Goal: Information Seeking & Learning: Find specific fact

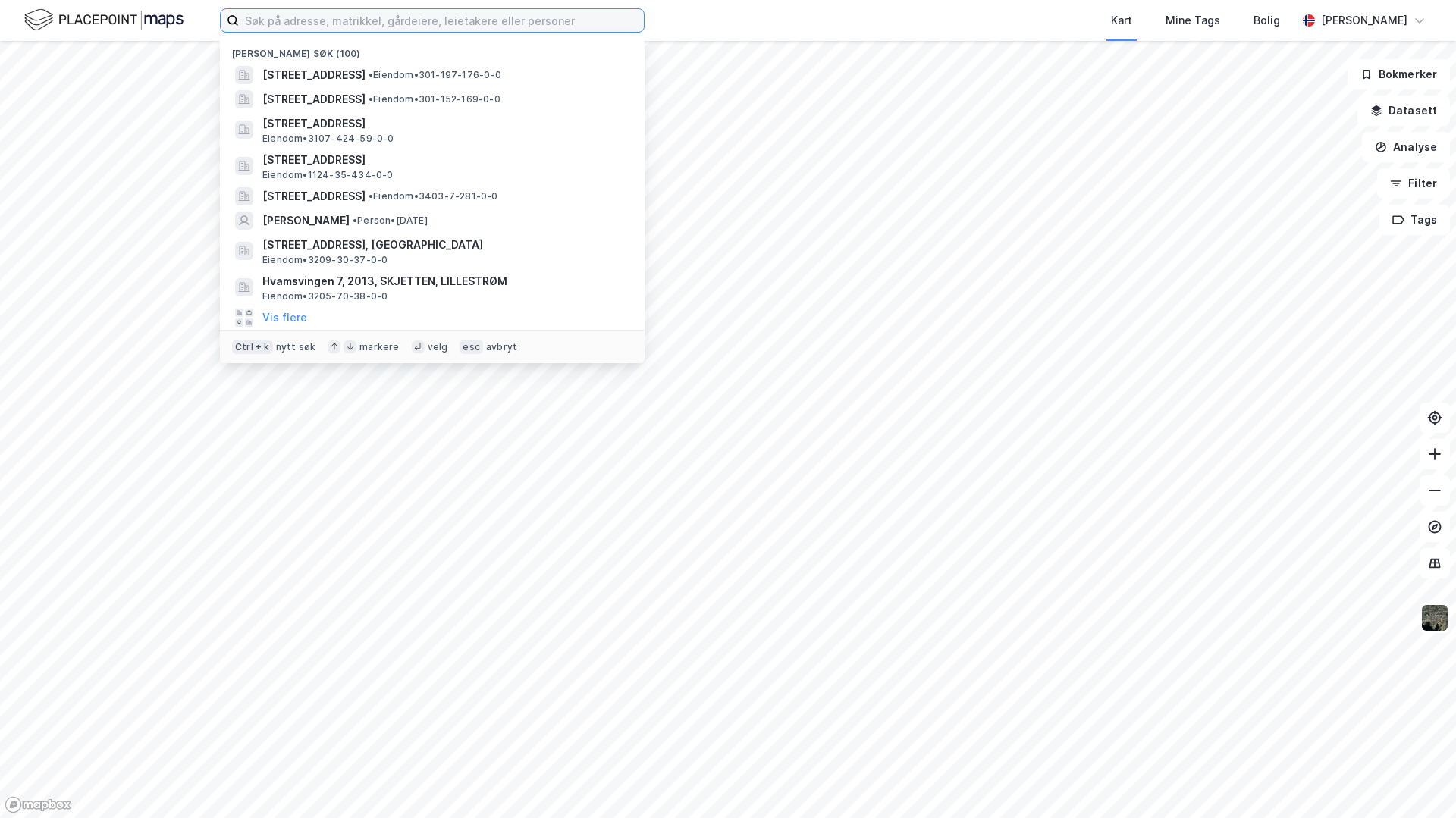
click at [285, 22] on input at bounding box center [440, 21] width 405 height 23
type input "[PERSON_NAME]"
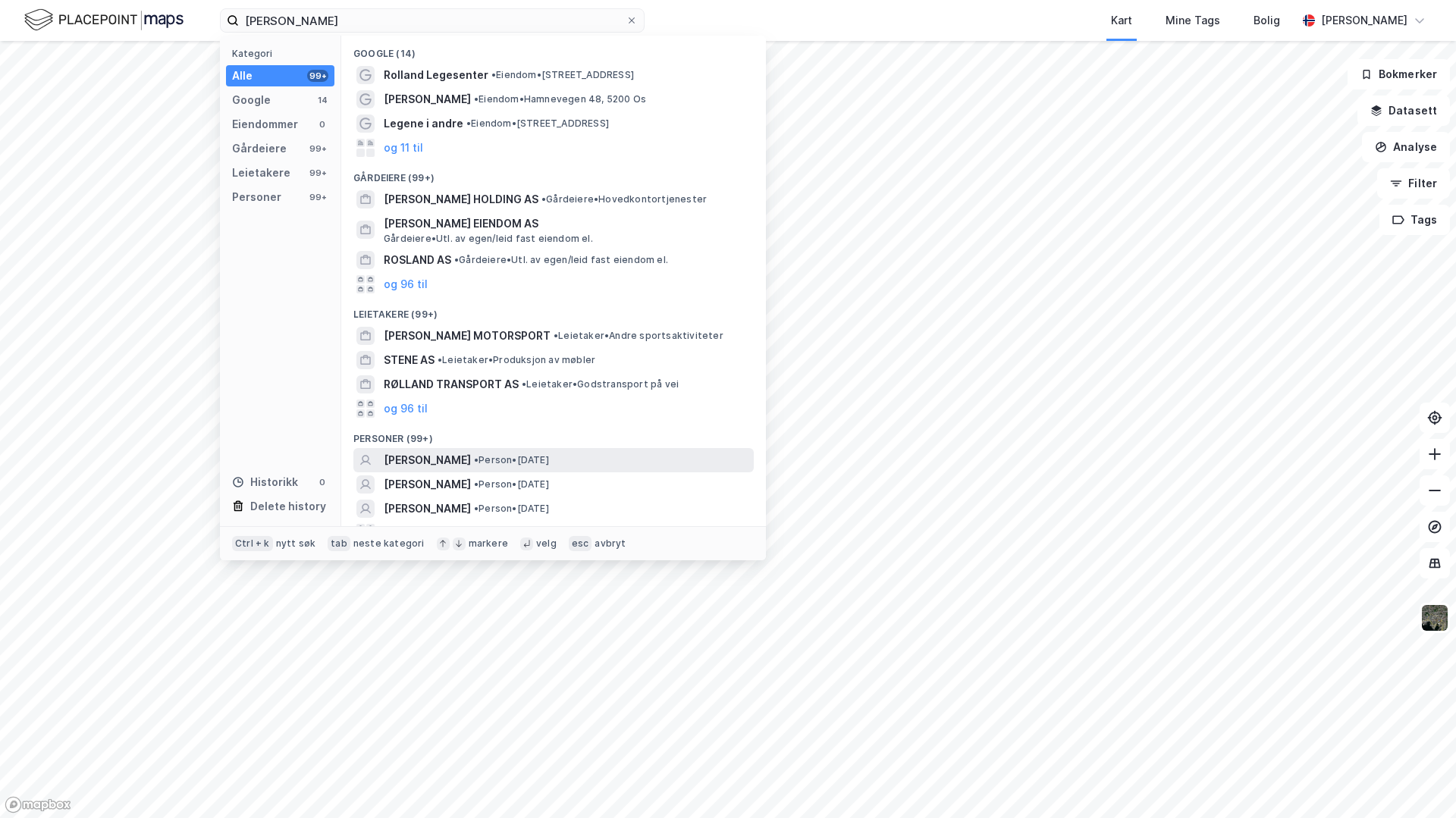
click at [471, 460] on span "[PERSON_NAME]" at bounding box center [427, 460] width 87 height 18
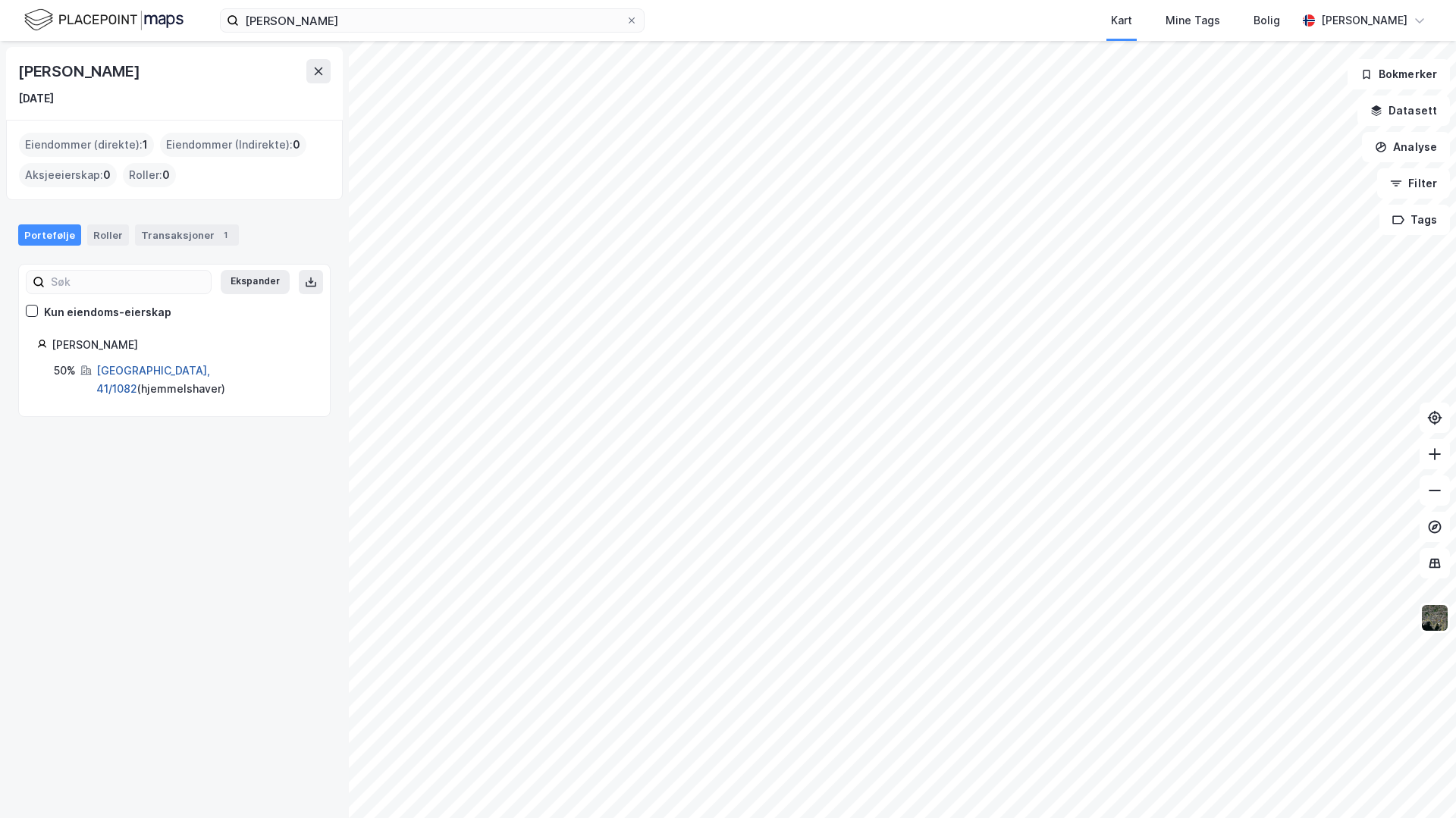
click at [145, 368] on link "[GEOGRAPHIC_DATA], 41/1082" at bounding box center [153, 379] width 114 height 31
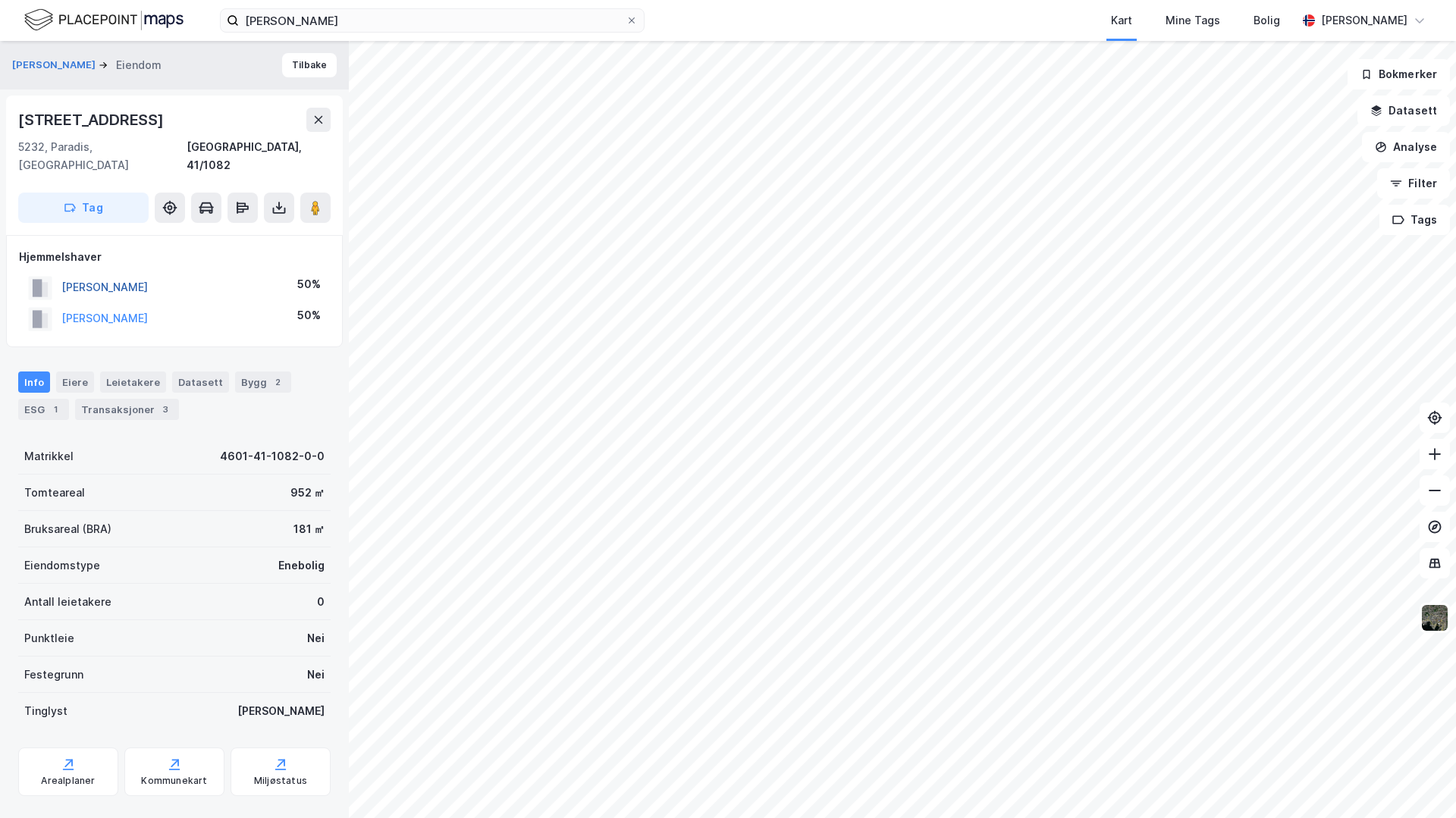
click at [0, 0] on button "[PERSON_NAME]" at bounding box center [0, 0] width 0 height 0
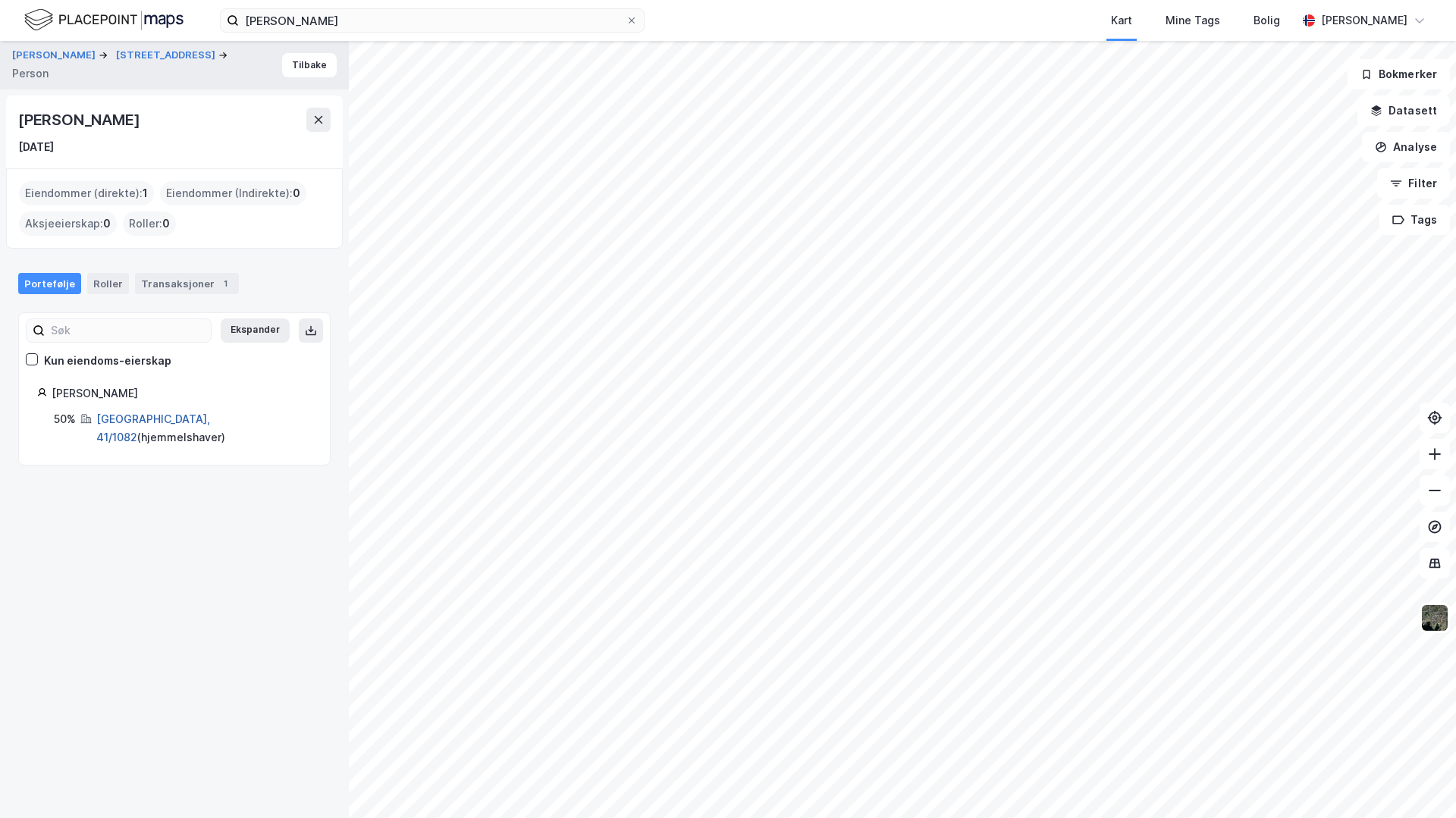
click at [139, 417] on link "[GEOGRAPHIC_DATA], 41/1082" at bounding box center [153, 427] width 114 height 31
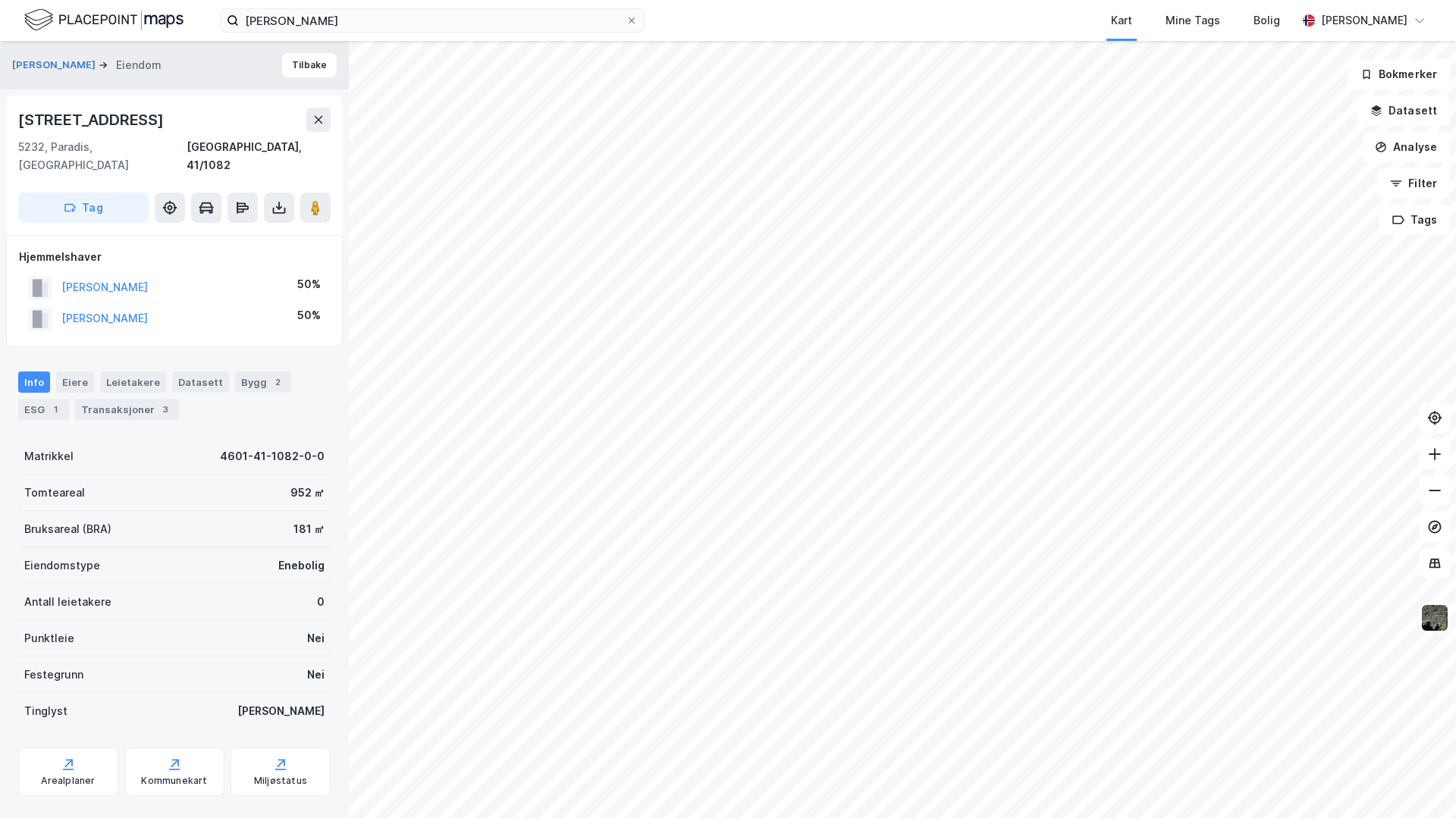
drag, startPoint x: 190, startPoint y: 121, endPoint x: -11, endPoint y: 117, distance: 201.0
click at [0, 117] on html "[PERSON_NAME] Kart Mine Tags Bolig [PERSON_NAME] [PERSON_NAME] [STREET_ADDRESS]…" at bounding box center [728, 409] width 1456 height 818
click at [167, 122] on div "[STREET_ADDRESS]" at bounding box center [93, 120] width 148 height 24
drag, startPoint x: 187, startPoint y: 120, endPoint x: 18, endPoint y: 121, distance: 169.0
click at [18, 121] on div "[STREET_ADDRESS]" at bounding box center [93, 120] width 148 height 24
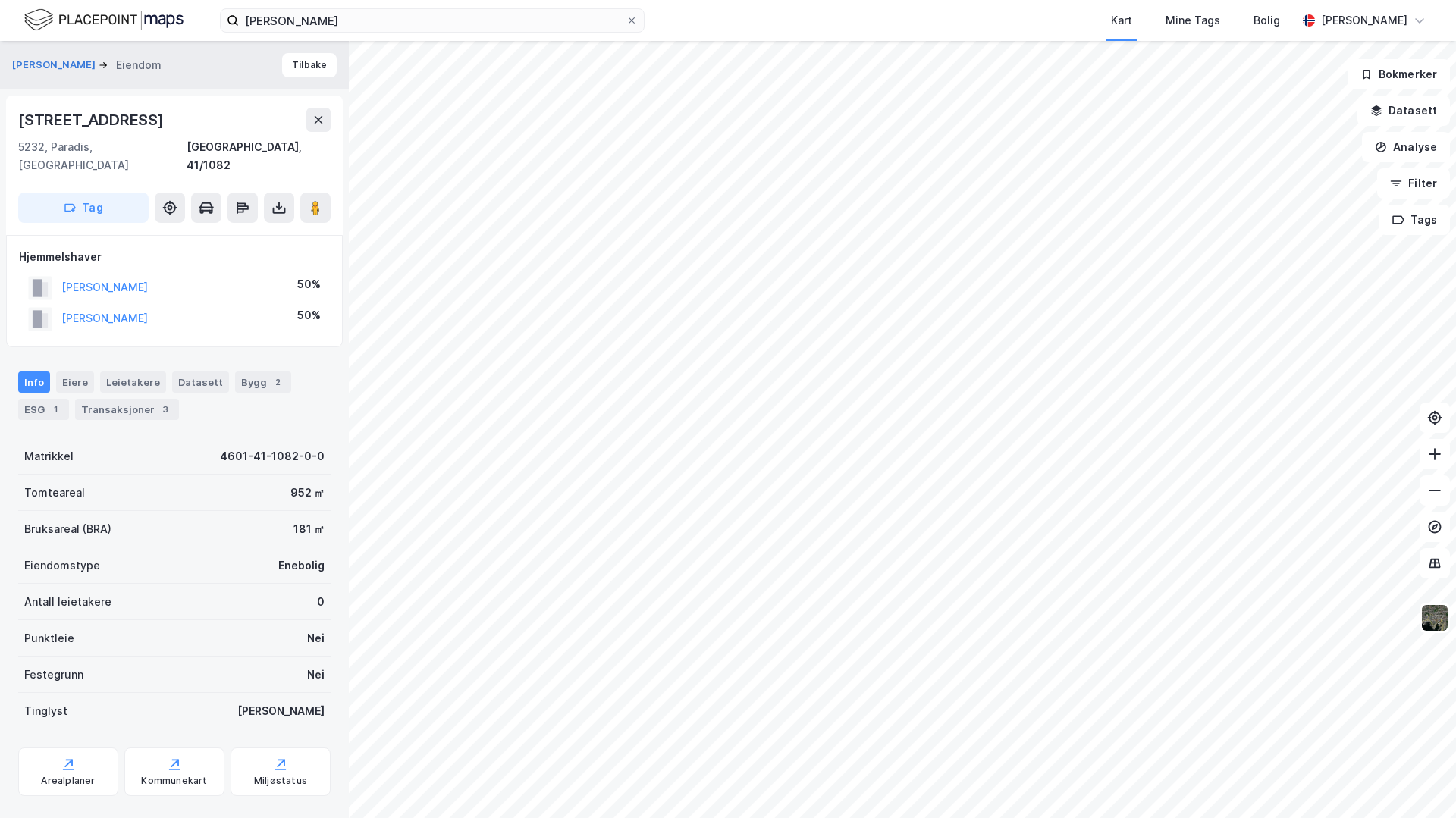
copy div "[STREET_ADDRESS]"
